Goal: Check status: Check status

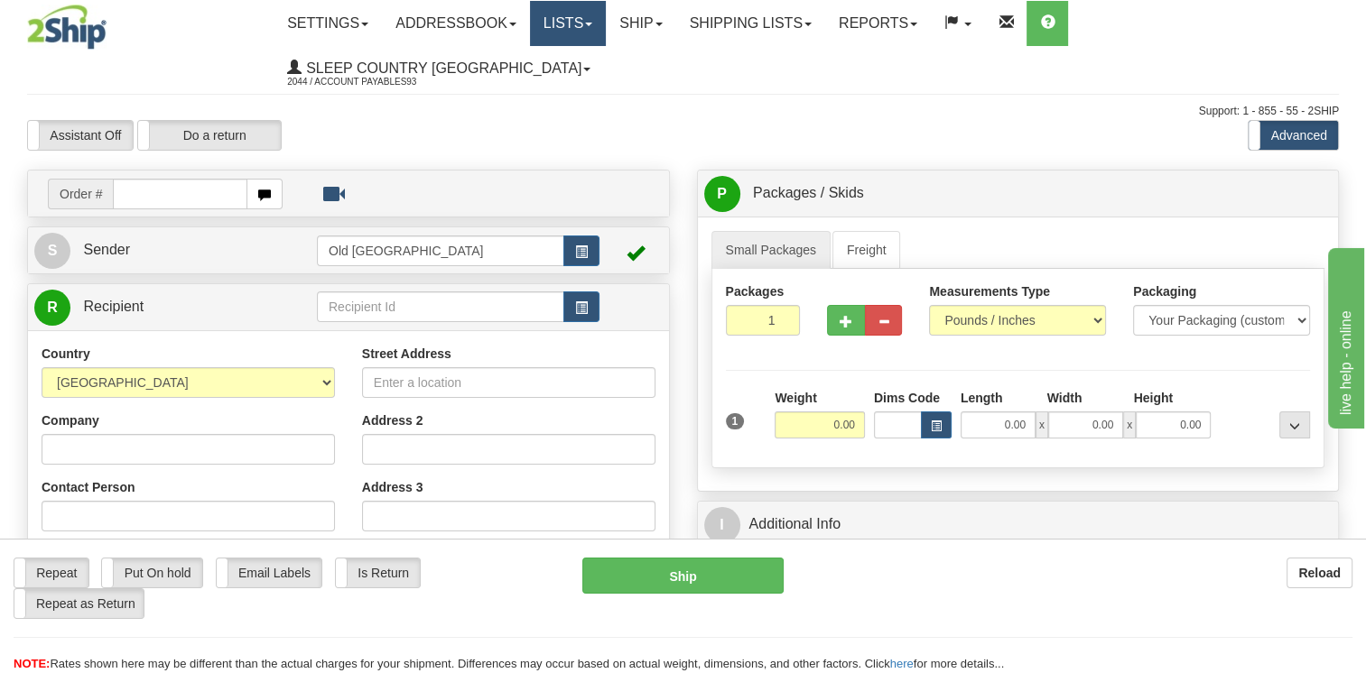
click at [595, 29] on link "Lists" at bounding box center [568, 23] width 76 height 45
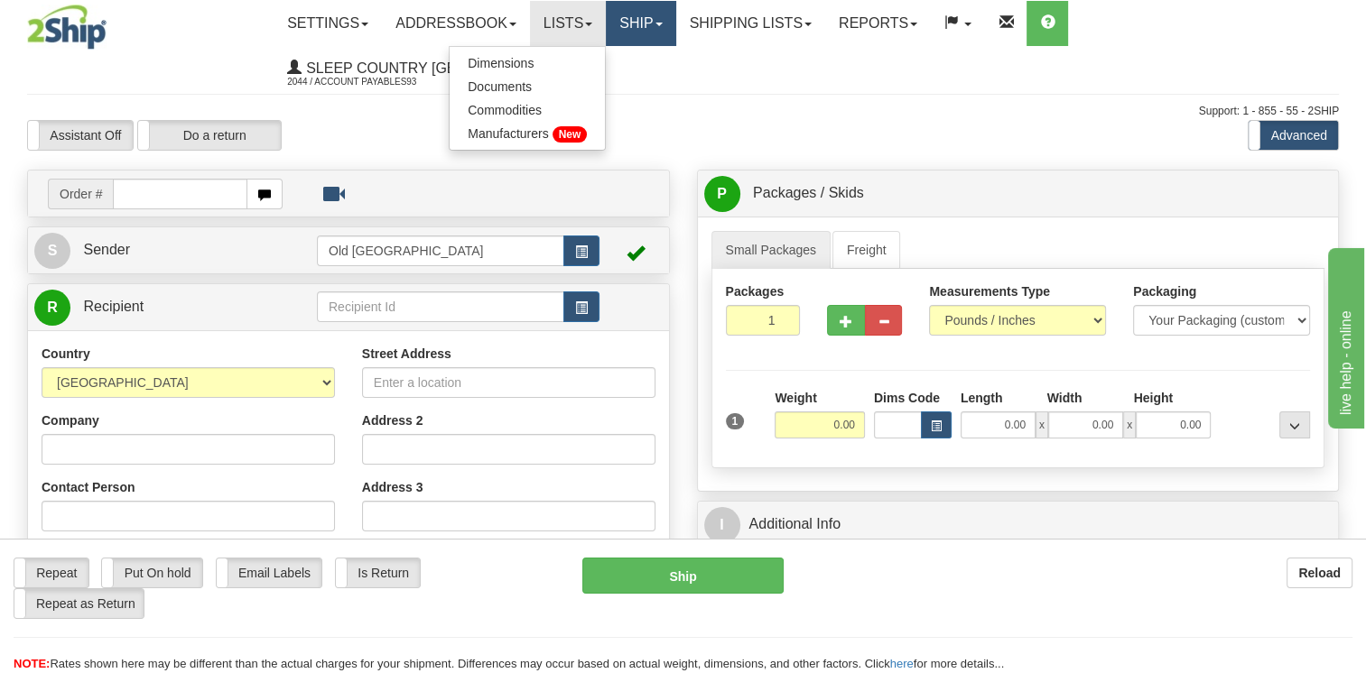
click at [661, 28] on link "Ship" at bounding box center [641, 23] width 70 height 45
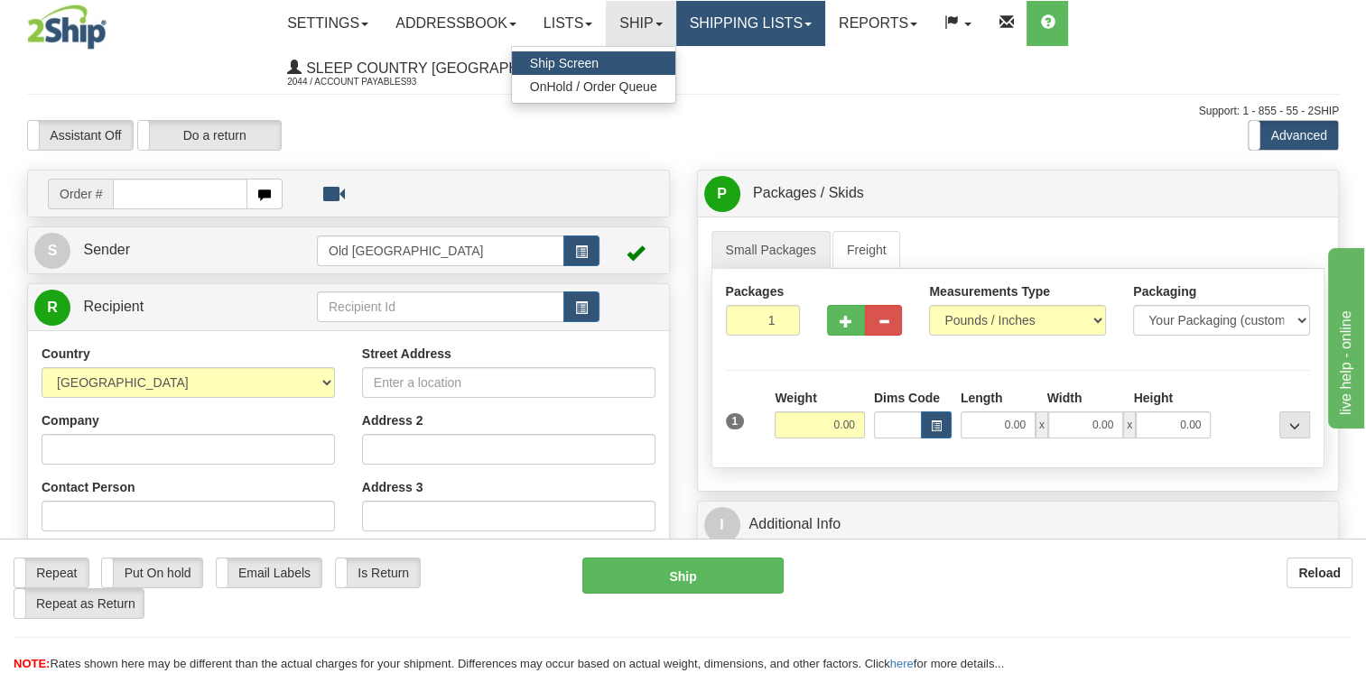
click at [734, 28] on link "Shipping lists" at bounding box center [750, 23] width 149 height 45
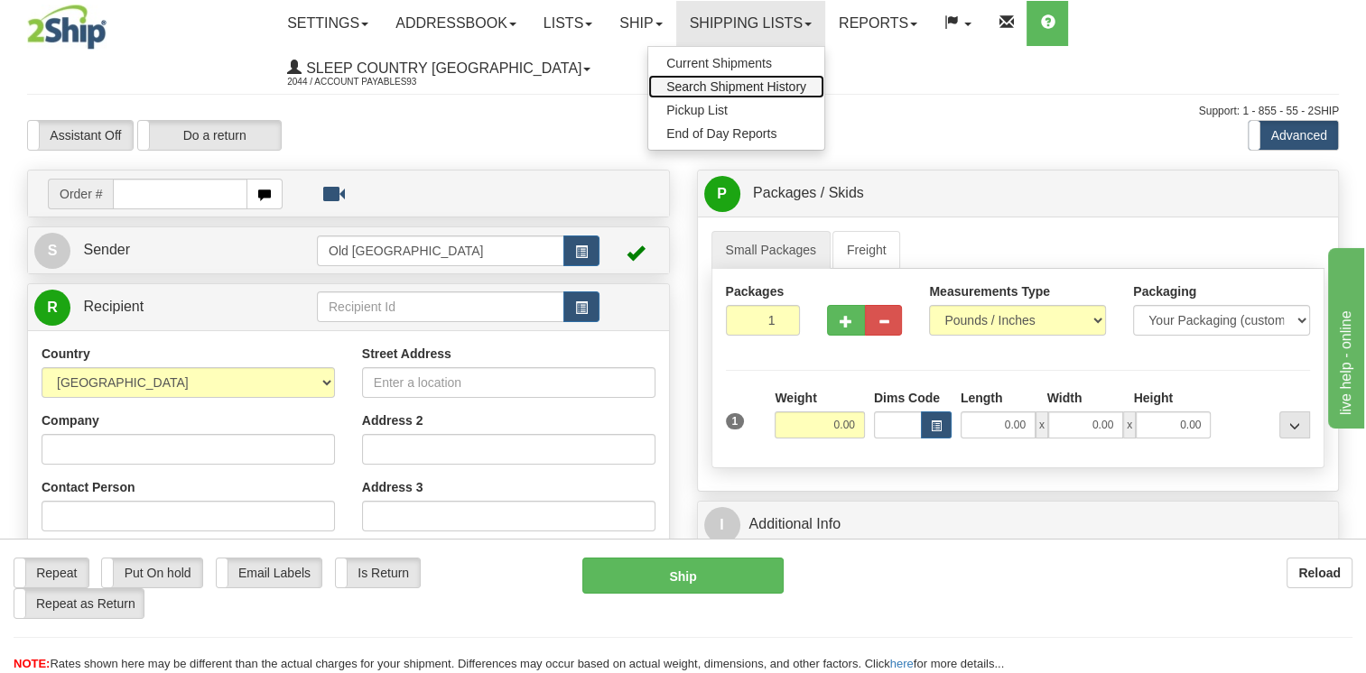
click at [737, 85] on span "Search Shipment History" at bounding box center [736, 86] width 140 height 14
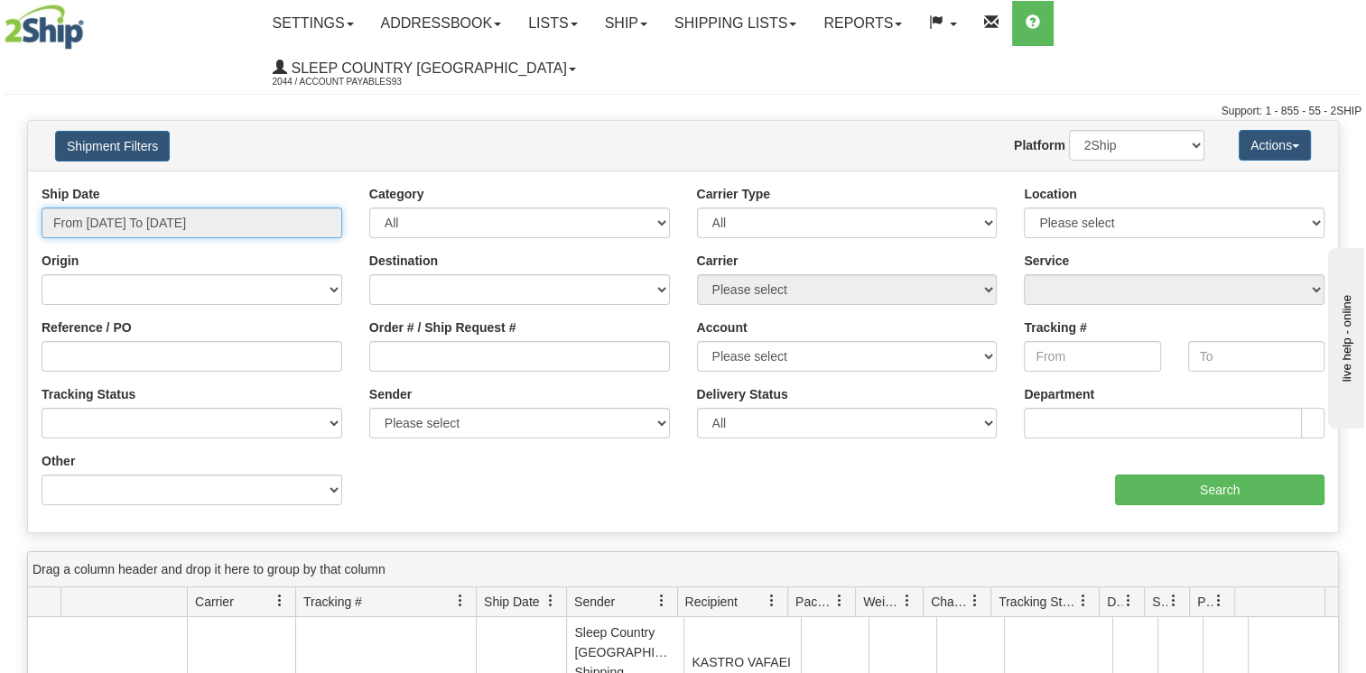
click at [167, 208] on input "From [DATE] To [DATE]" at bounding box center [192, 223] width 301 height 31
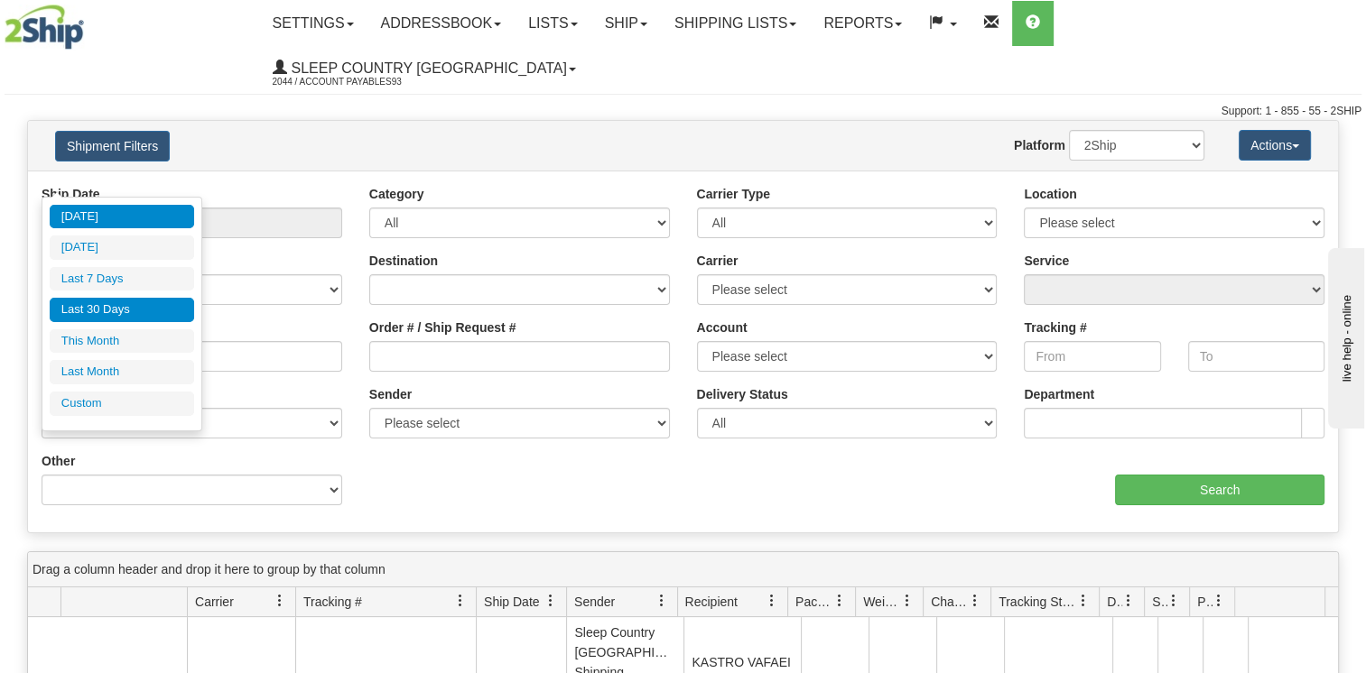
click at [95, 309] on li "Last 30 Days" at bounding box center [122, 310] width 144 height 24
type input "From [DATE] To [DATE]"
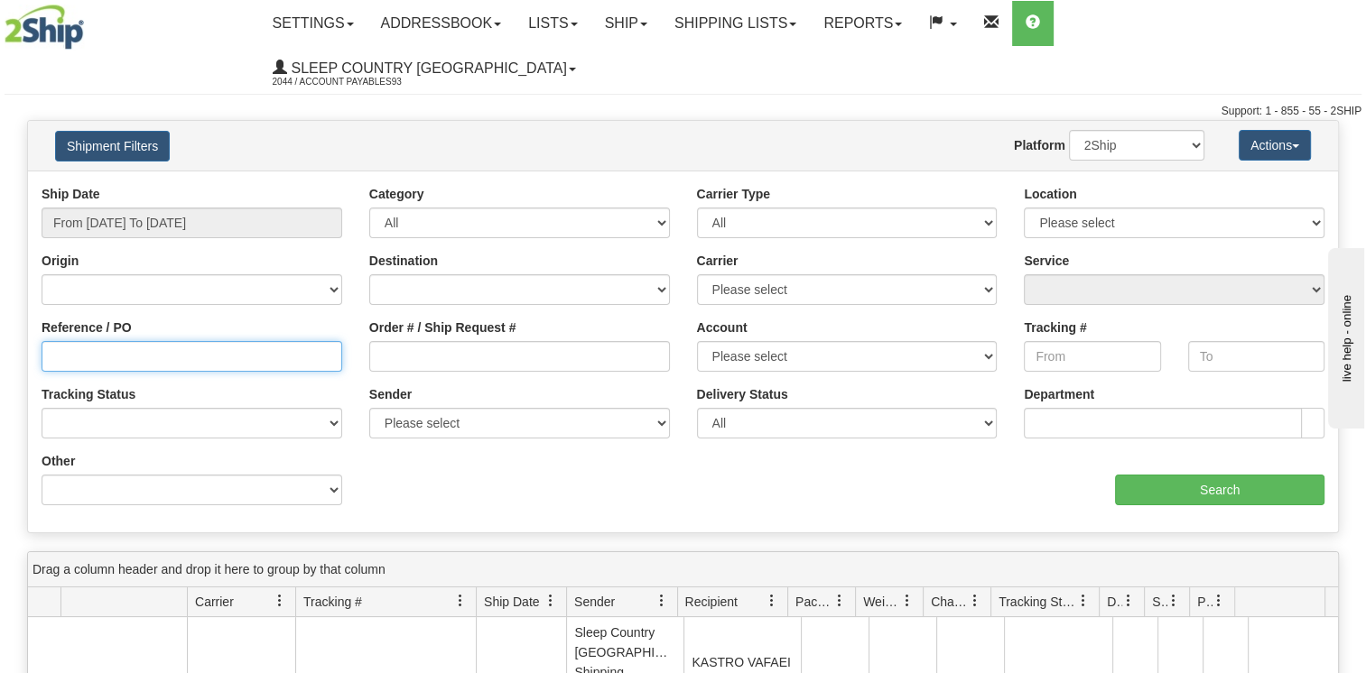
click at [256, 341] on input "Reference / PO" at bounding box center [192, 356] width 301 height 31
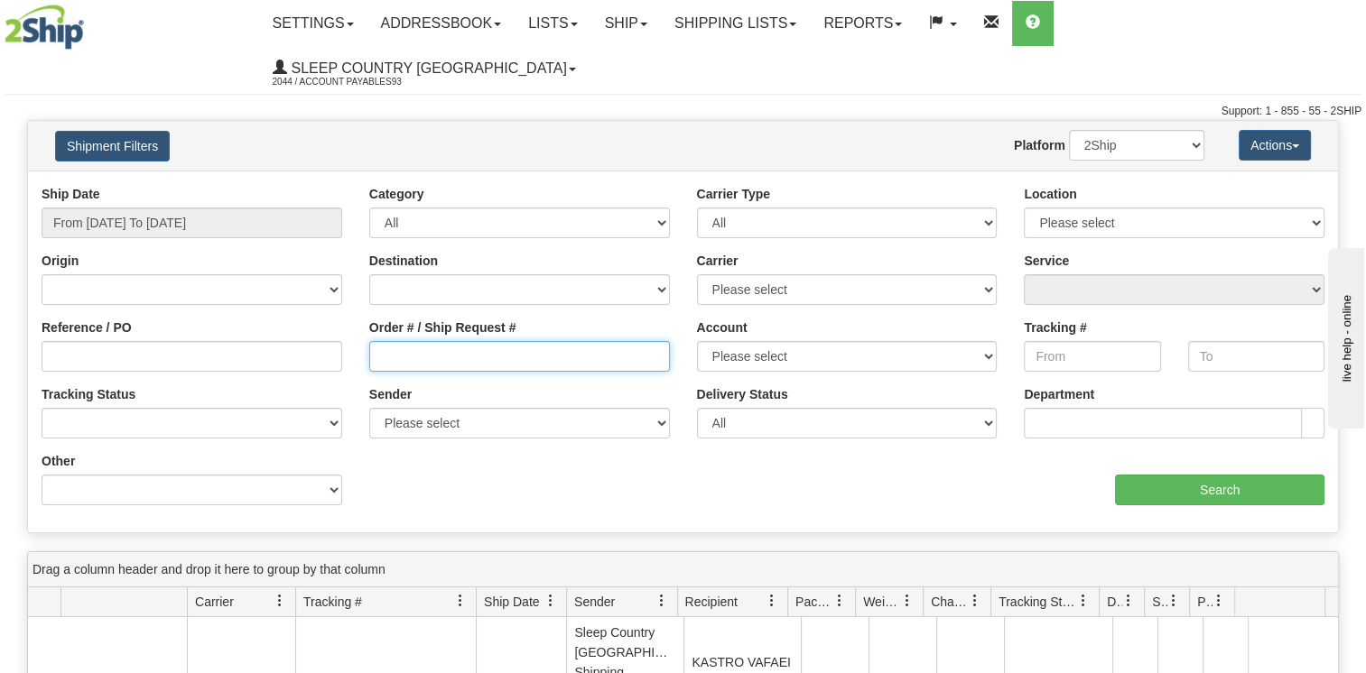
click at [412, 341] on input "Order # / Ship Request #" at bounding box center [519, 356] width 301 height 31
paste input "1049230"
type input "1049230"
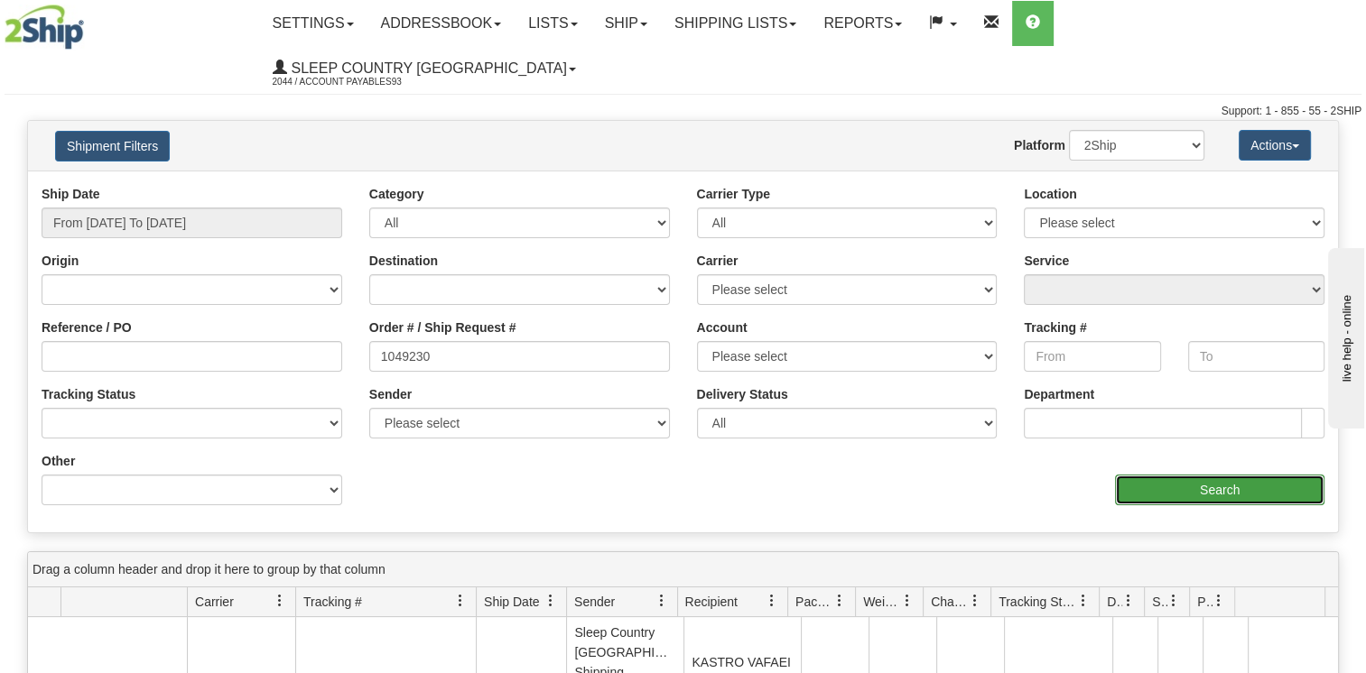
click at [1174, 475] on input "Search" at bounding box center [1219, 490] width 209 height 31
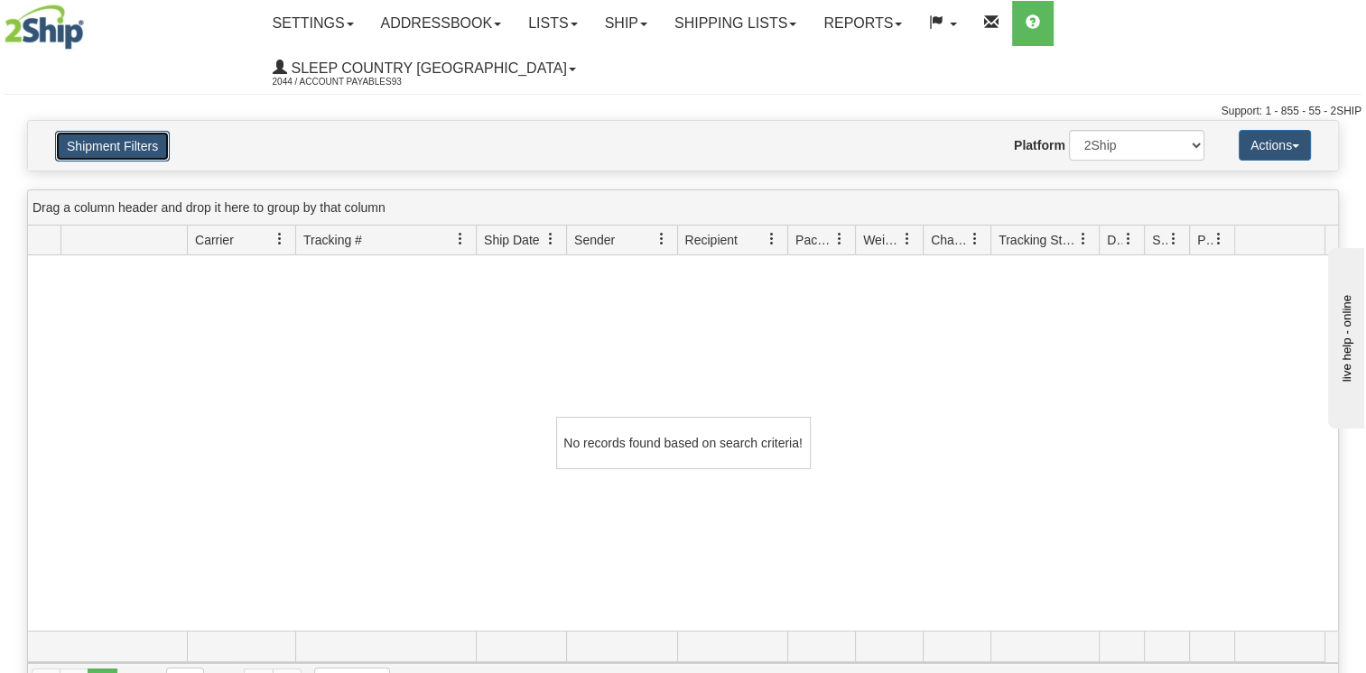
click at [85, 131] on button "Shipment Filters" at bounding box center [112, 146] width 115 height 31
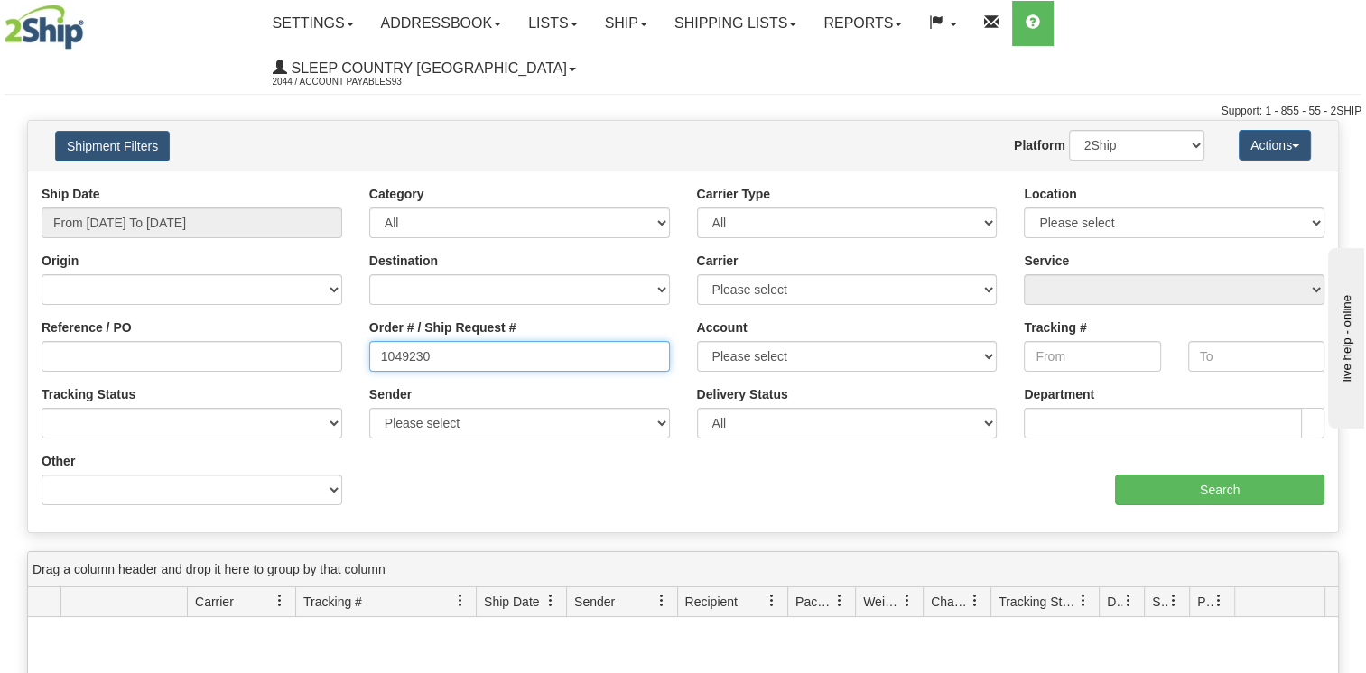
drag, startPoint x: 433, startPoint y: 324, endPoint x: 339, endPoint y: 324, distance: 93.9
click at [339, 185] on div "Reference / PO Order # / Ship Request # 1049230 Account Please select Canada Po…" at bounding box center [683, 185] width 1310 height 0
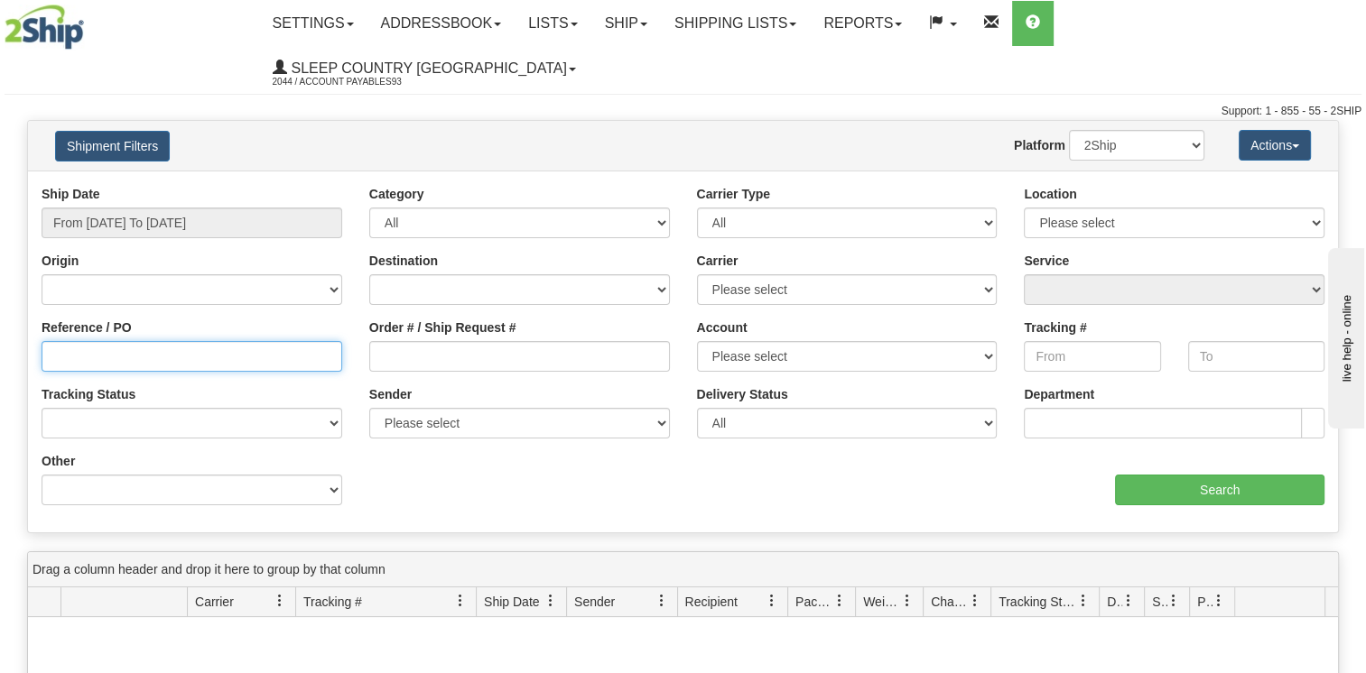
click at [125, 341] on input "Reference / PO" at bounding box center [192, 356] width 301 height 31
paste input "2500765"
type input "2500765"
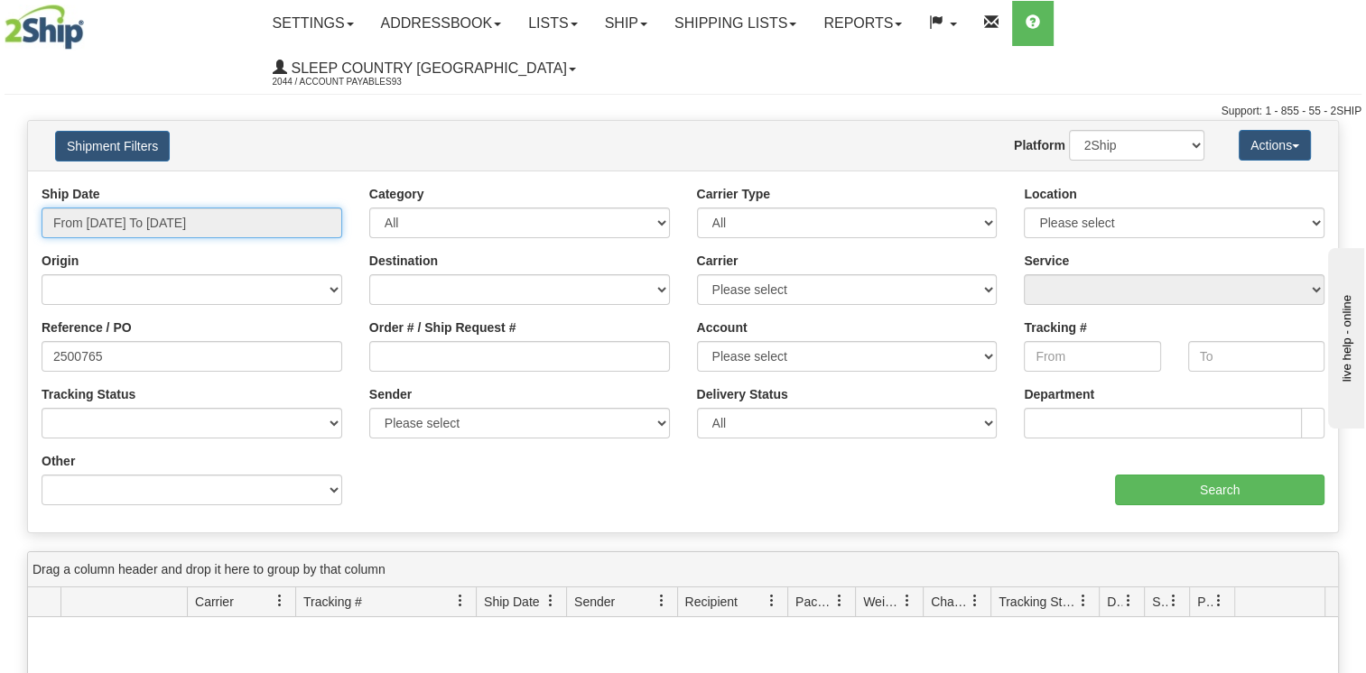
click at [284, 208] on input "From 08/28/2025 To 09/26/2025" at bounding box center [192, 223] width 301 height 31
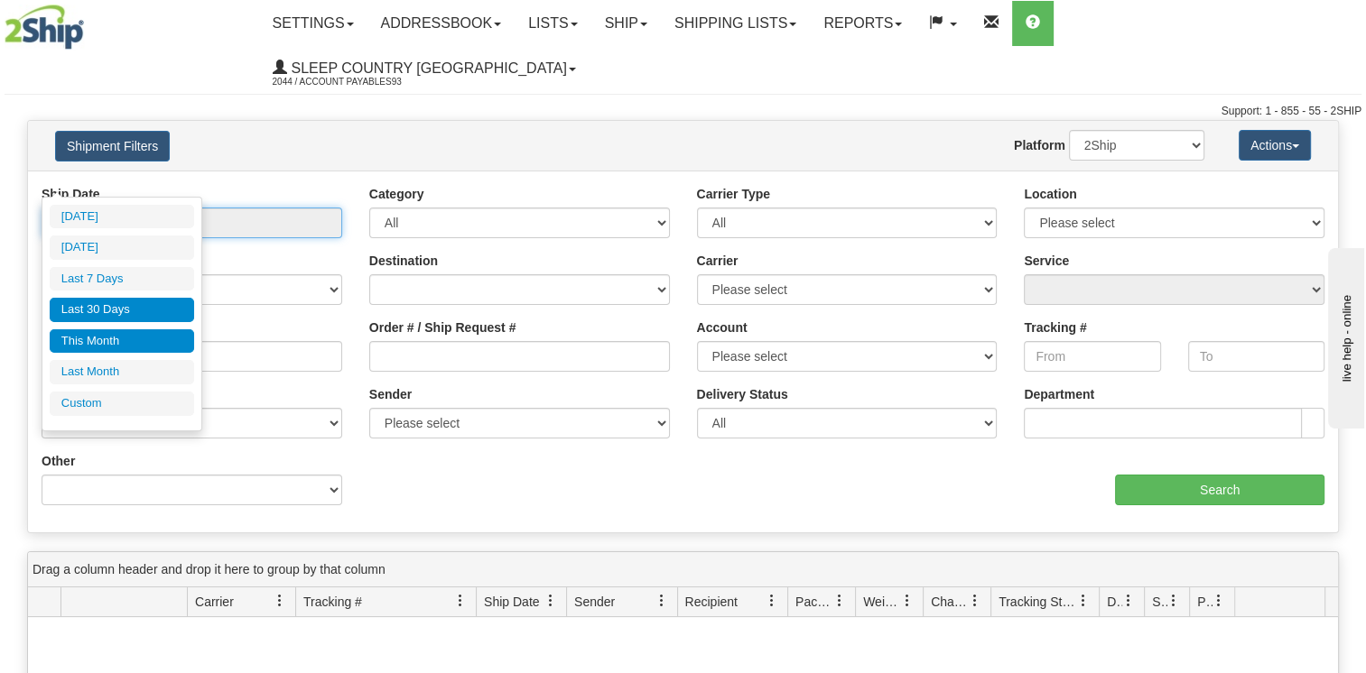
type input "09/25/2025"
type input "09/20/2025"
type input "[DATE]"
type input "09/01/2025"
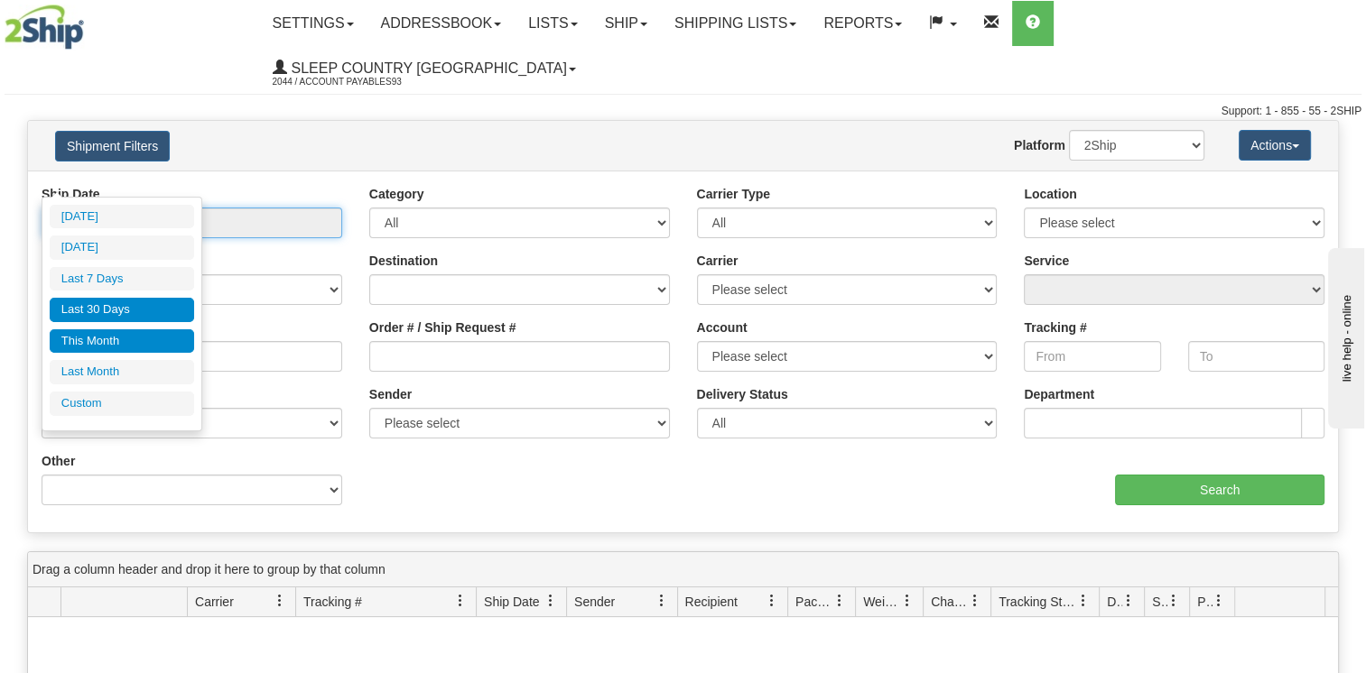
type input "09/30/2025"
type input "08/28/2025"
type input "[DATE]"
type input "08/01/2025"
type input "08/31/2025"
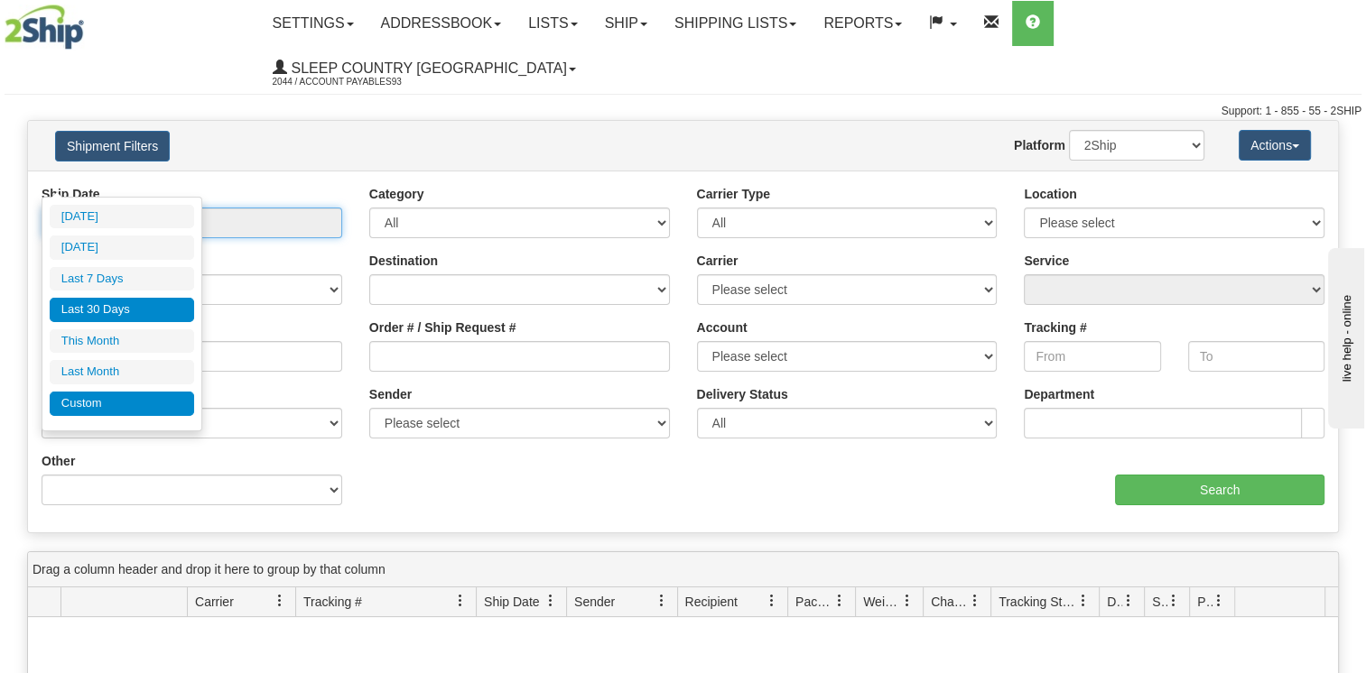
type input "08/28/2025"
type input "[DATE]"
click at [103, 394] on li "Custom" at bounding box center [122, 404] width 144 height 24
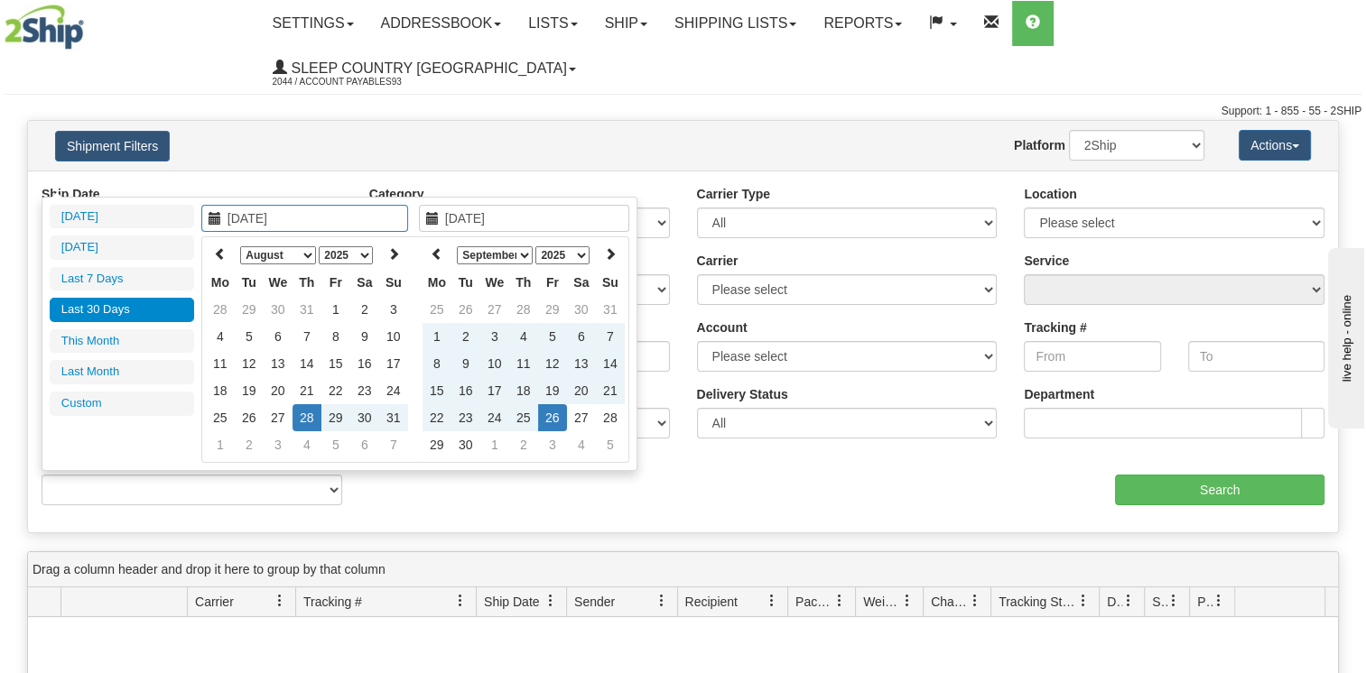
type input "08/01/2025"
type input "08/31/2025"
type input "09/01/2025"
type input "09/30/2025"
type input "08/28/2025"
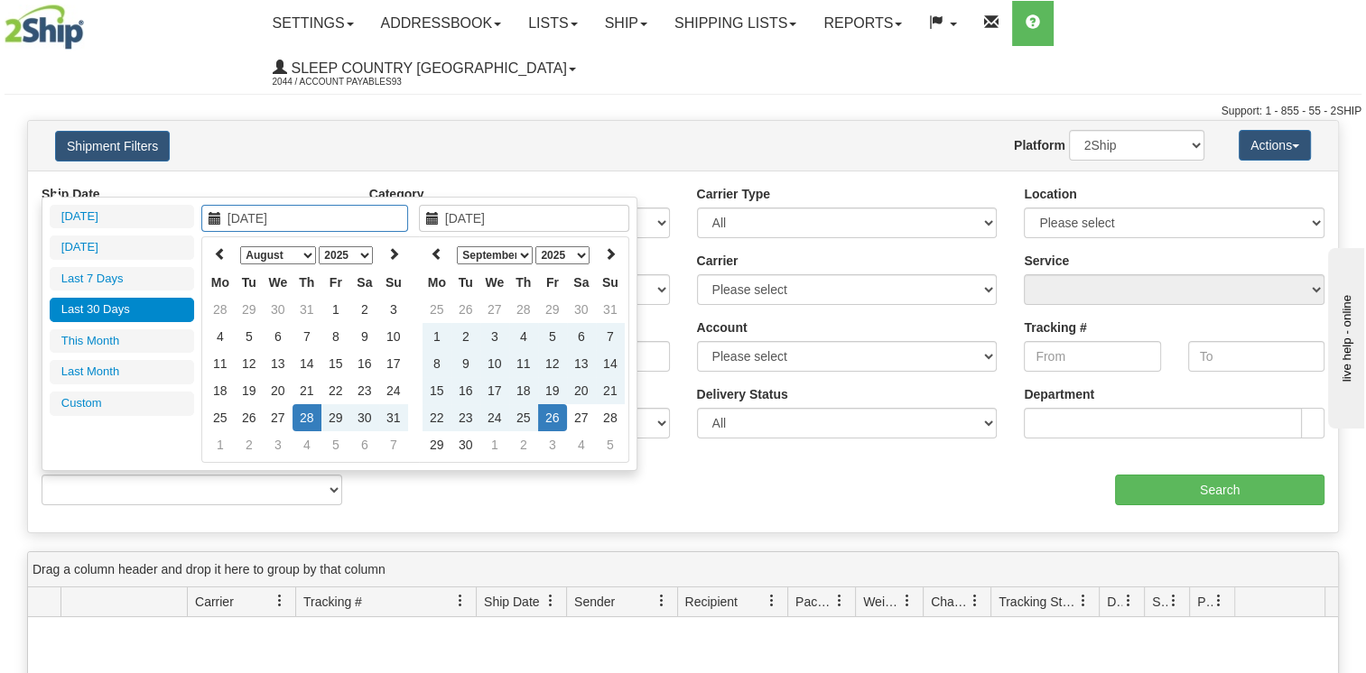
type input "[DATE]"
click at [272, 246] on select "January February March April May June July August September October November De…" at bounding box center [278, 255] width 76 height 18
type input "04/01/2025"
click at [243, 303] on td "1" at bounding box center [249, 309] width 29 height 27
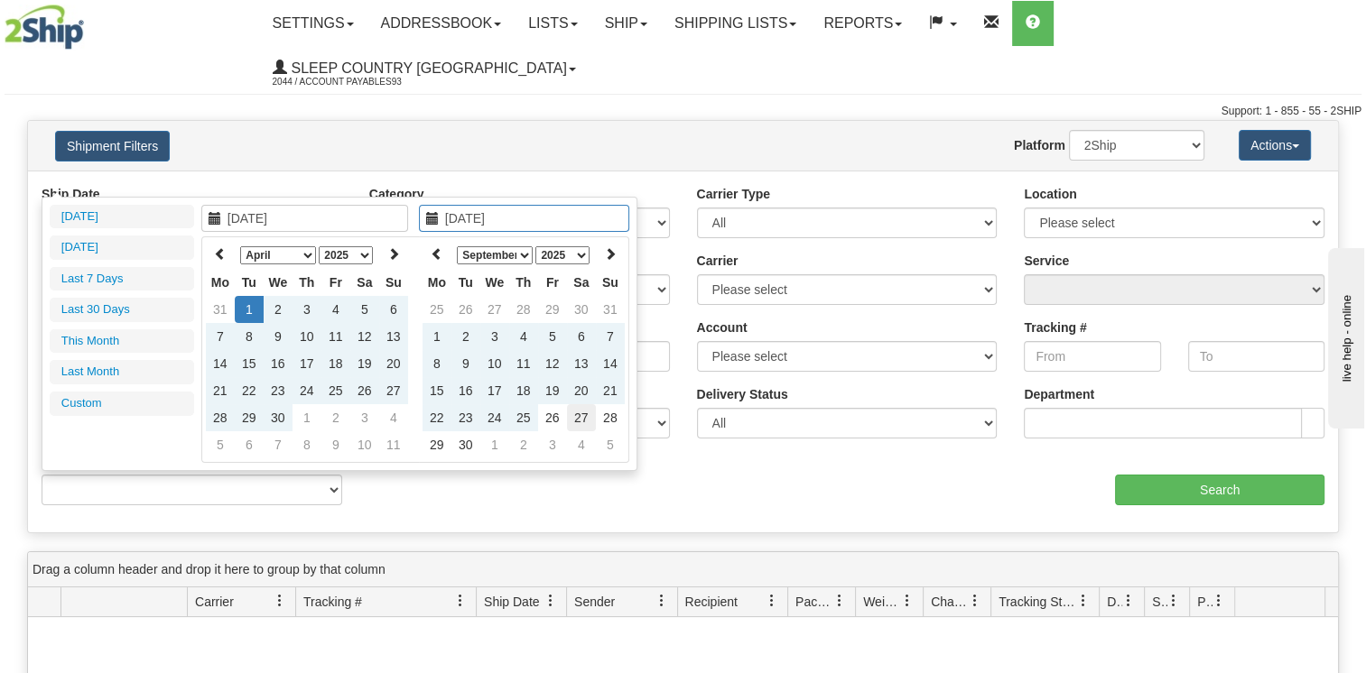
type input "09/27/2025"
click at [587, 419] on td "27" at bounding box center [581, 417] width 29 height 27
type input "From 04/01/2025 To 09/27/2025"
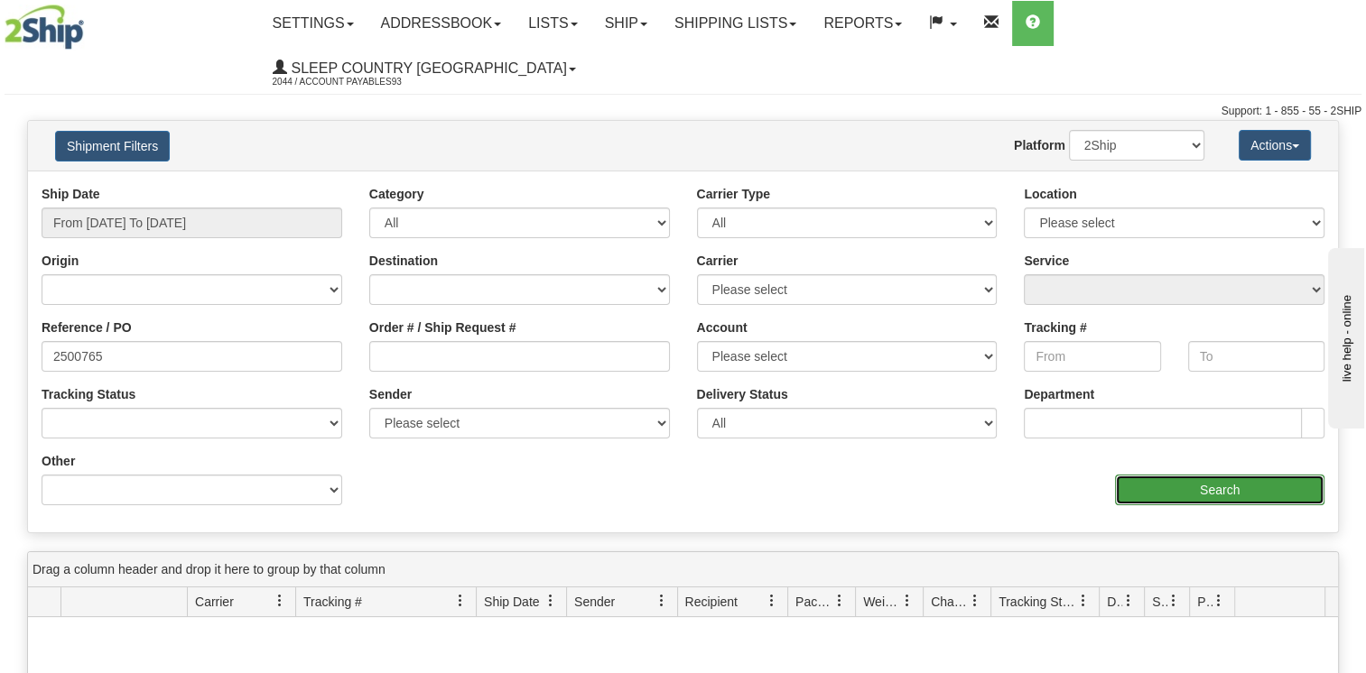
click at [1148, 475] on input "Search" at bounding box center [1219, 490] width 209 height 31
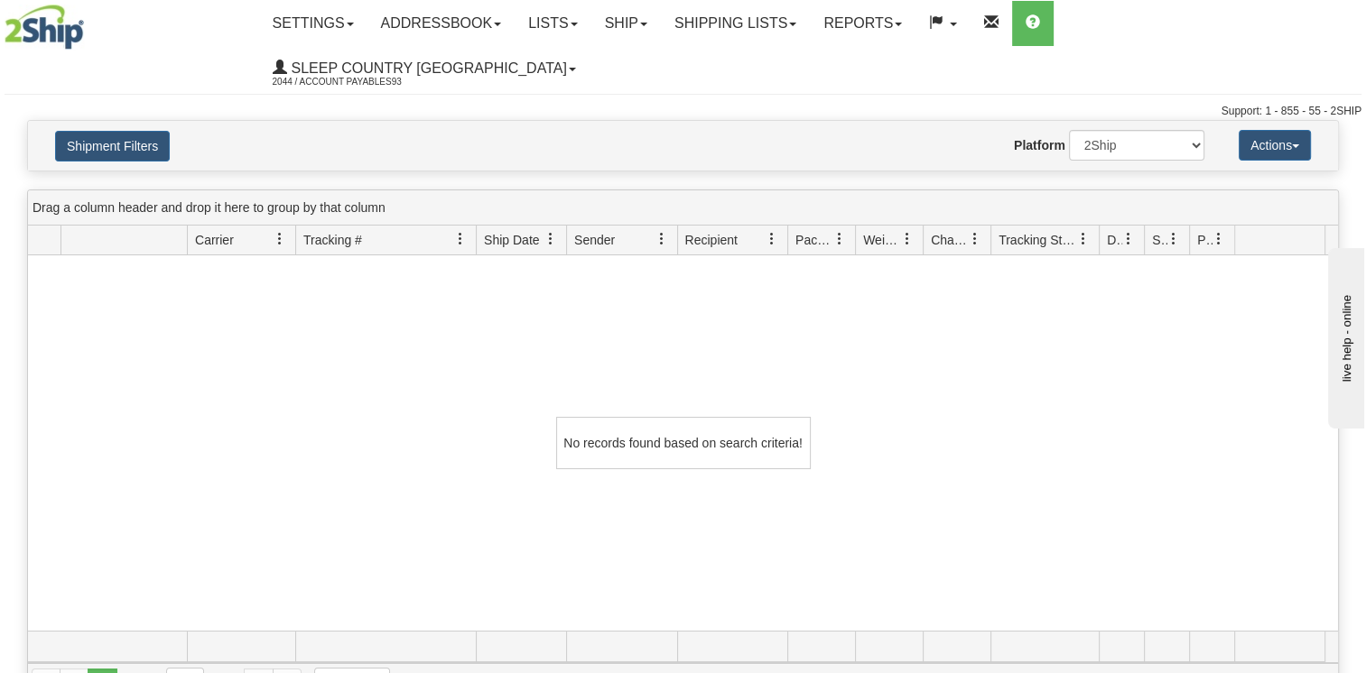
click at [290, 267] on div "No records found based on search criteria!" at bounding box center [683, 443] width 1310 height 376
click at [71, 131] on button "Shipment Filters" at bounding box center [112, 146] width 115 height 31
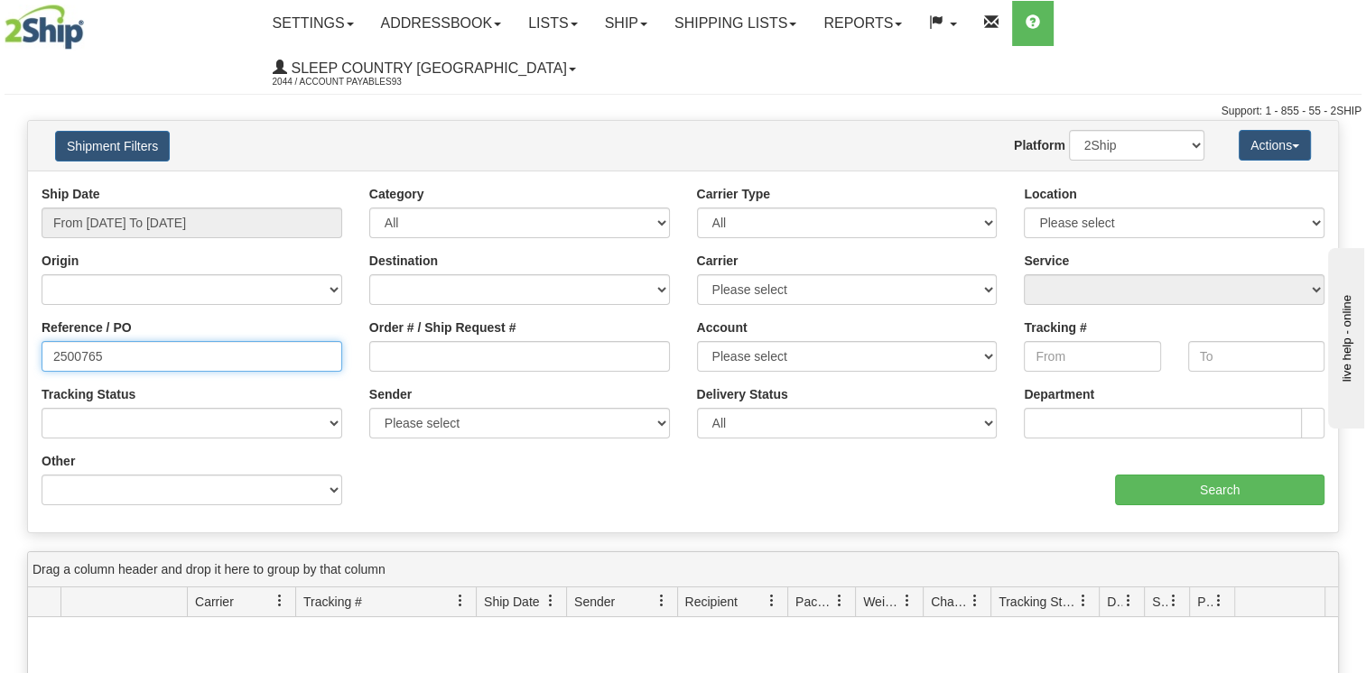
drag, startPoint x: 116, startPoint y: 306, endPoint x: 15, endPoint y: 309, distance: 100.2
click at [15, 309] on div "Please wait... × Confirm Delete Delete Cancel × Confirm Delete Yes No Cancel × …" at bounding box center [683, 592] width 1366 height 945
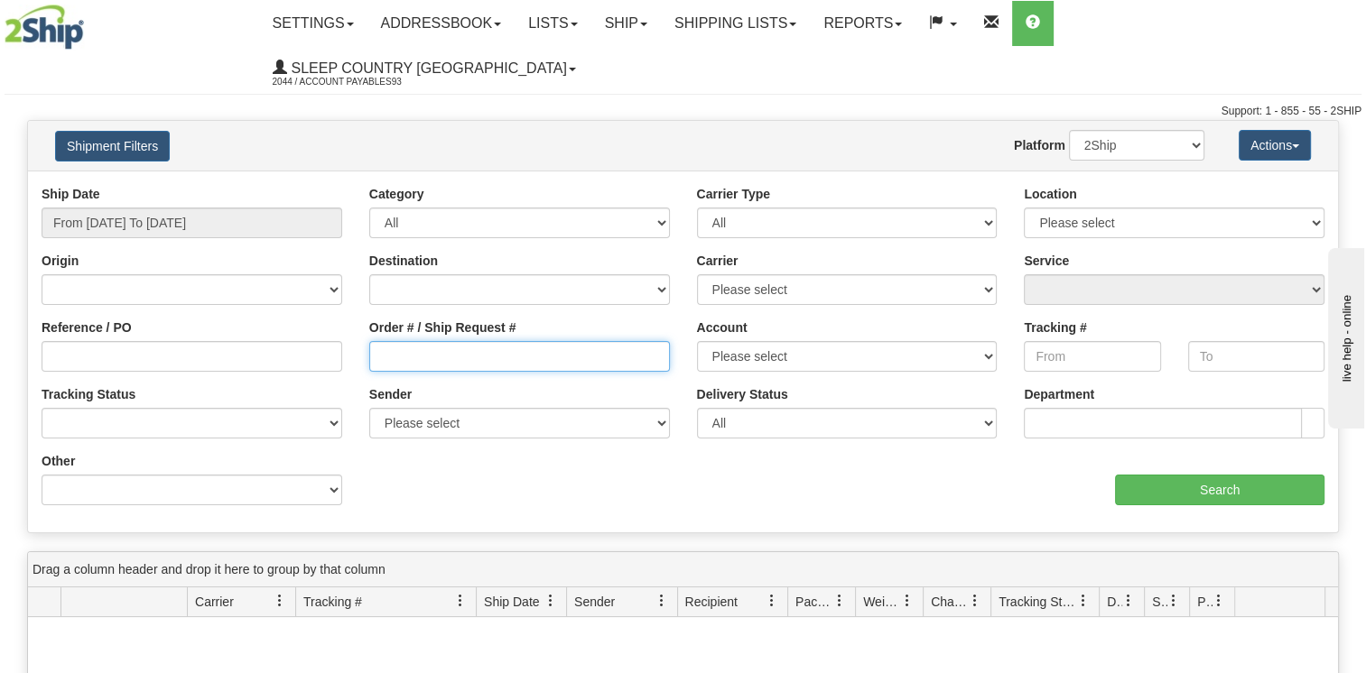
click at [490, 341] on input "Order # / Ship Request #" at bounding box center [519, 356] width 301 height 31
paste input "1049230"
type input "1049230"
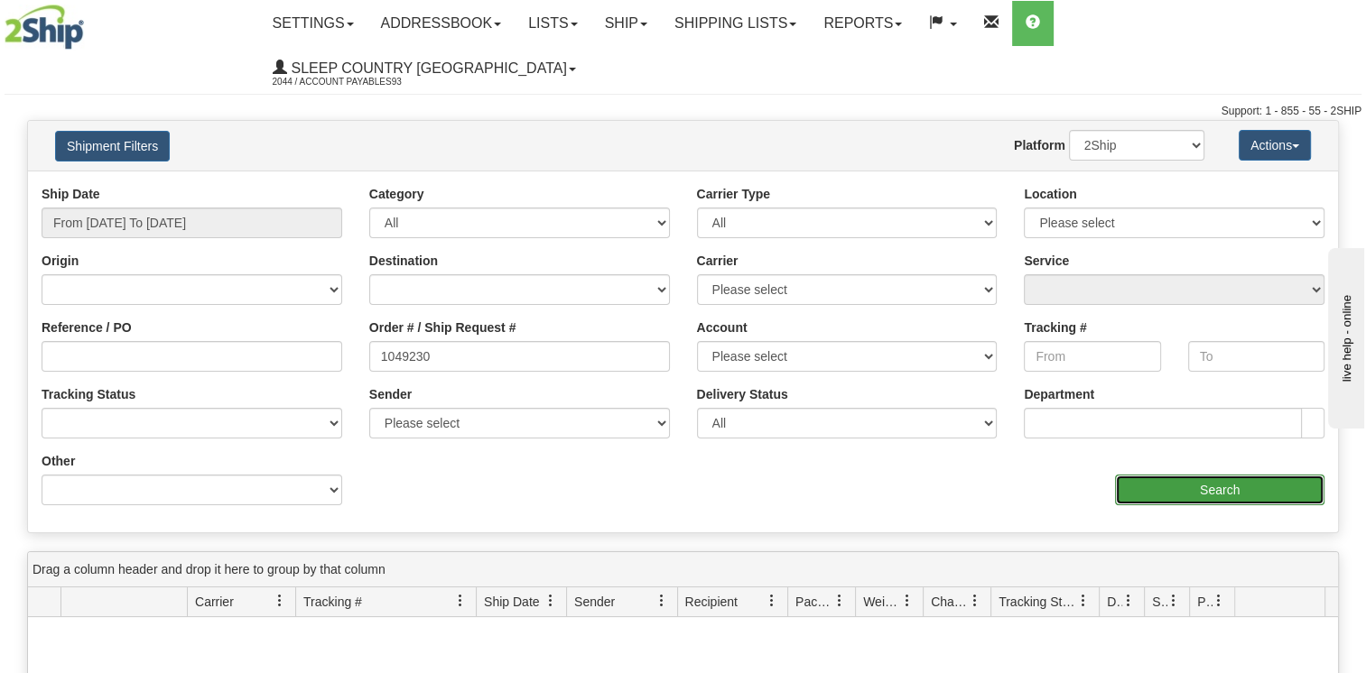
click at [1155, 475] on input "Search" at bounding box center [1219, 490] width 209 height 31
